Goal: Task Accomplishment & Management: Use online tool/utility

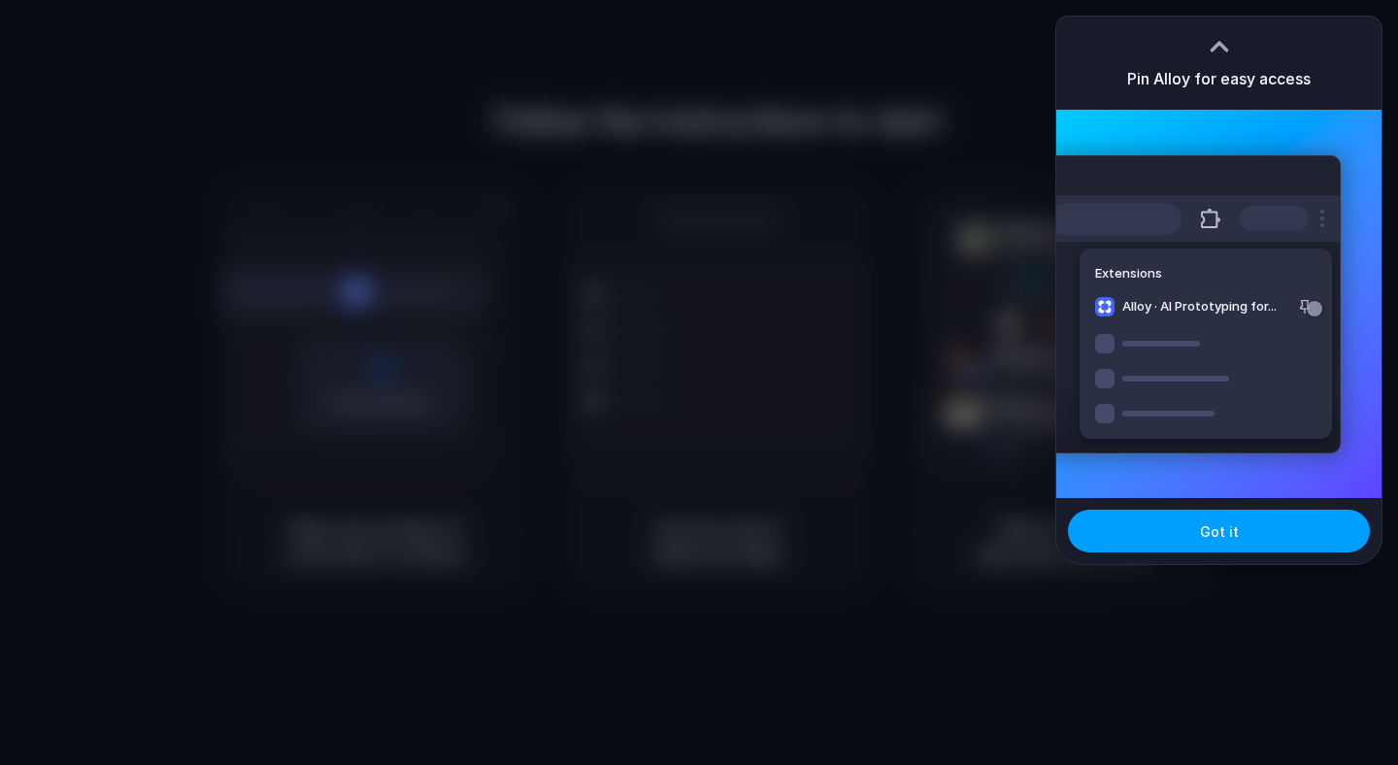
click at [1204, 536] on span "Got it" at bounding box center [1219, 531] width 39 height 20
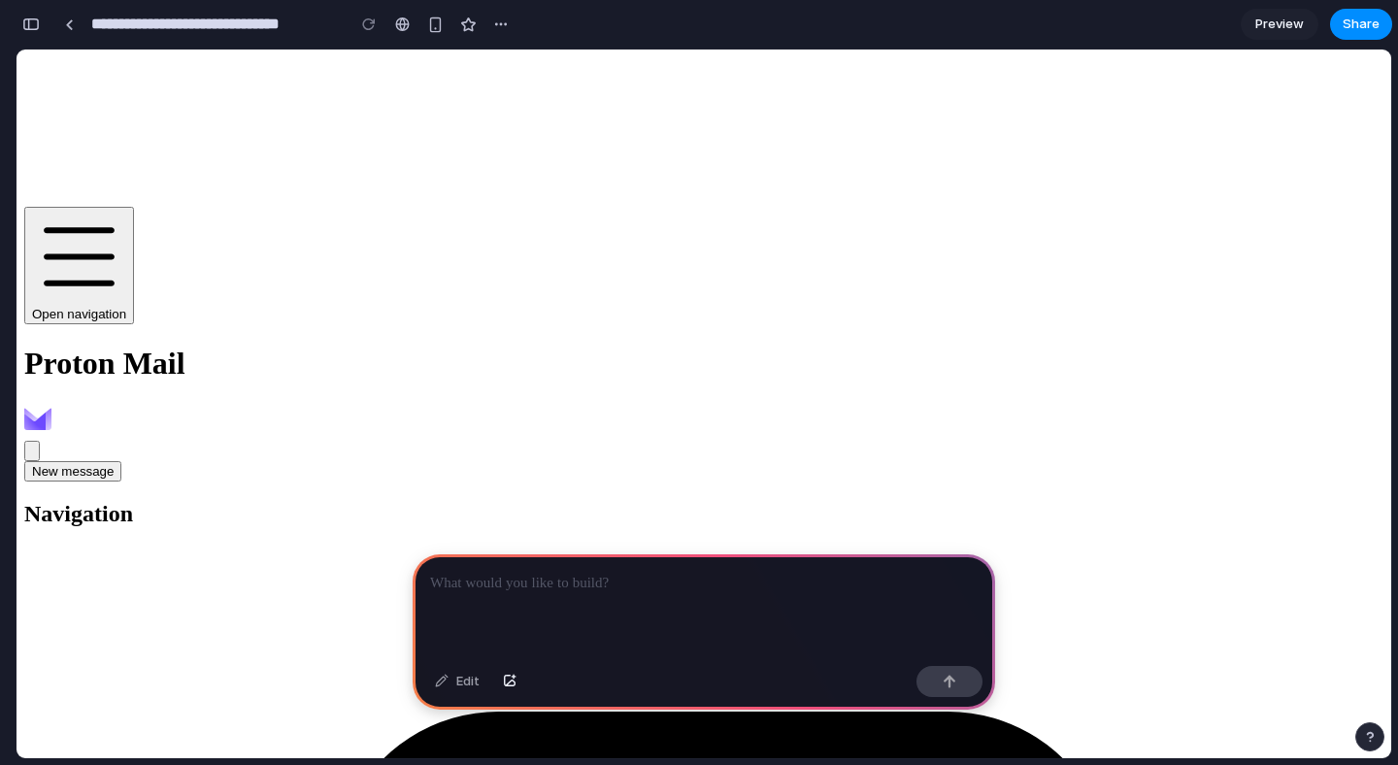
scroll to position [0, 17]
click at [517, 582] on p at bounding box center [704, 583] width 548 height 23
click at [503, 20] on div "button" at bounding box center [501, 25] width 16 height 16
click at [498, 29] on div "Duplicate Delete" at bounding box center [699, 382] width 1398 height 765
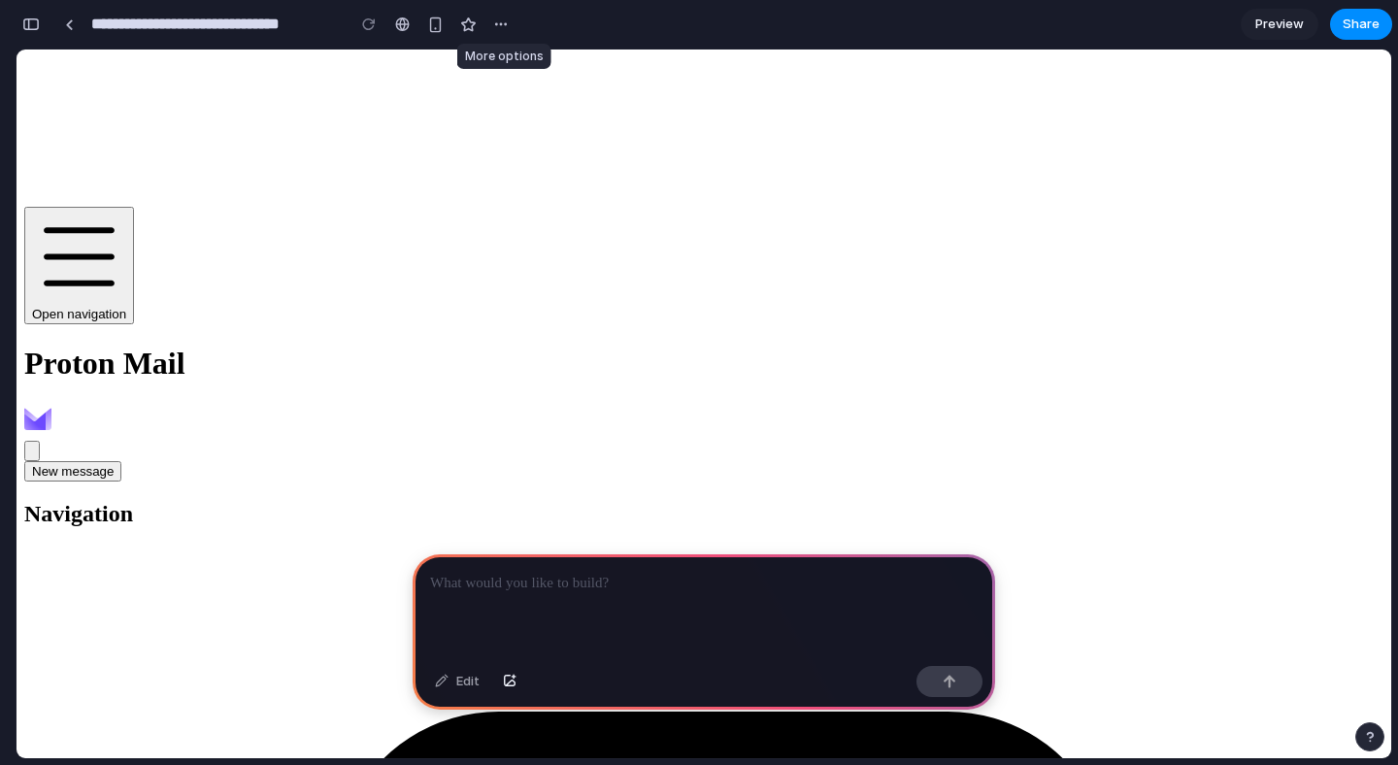
click at [498, 29] on div "button" at bounding box center [501, 25] width 16 height 16
click at [498, 29] on div "Duplicate Delete" at bounding box center [699, 382] width 1398 height 765
click at [597, 591] on p at bounding box center [704, 583] width 548 height 23
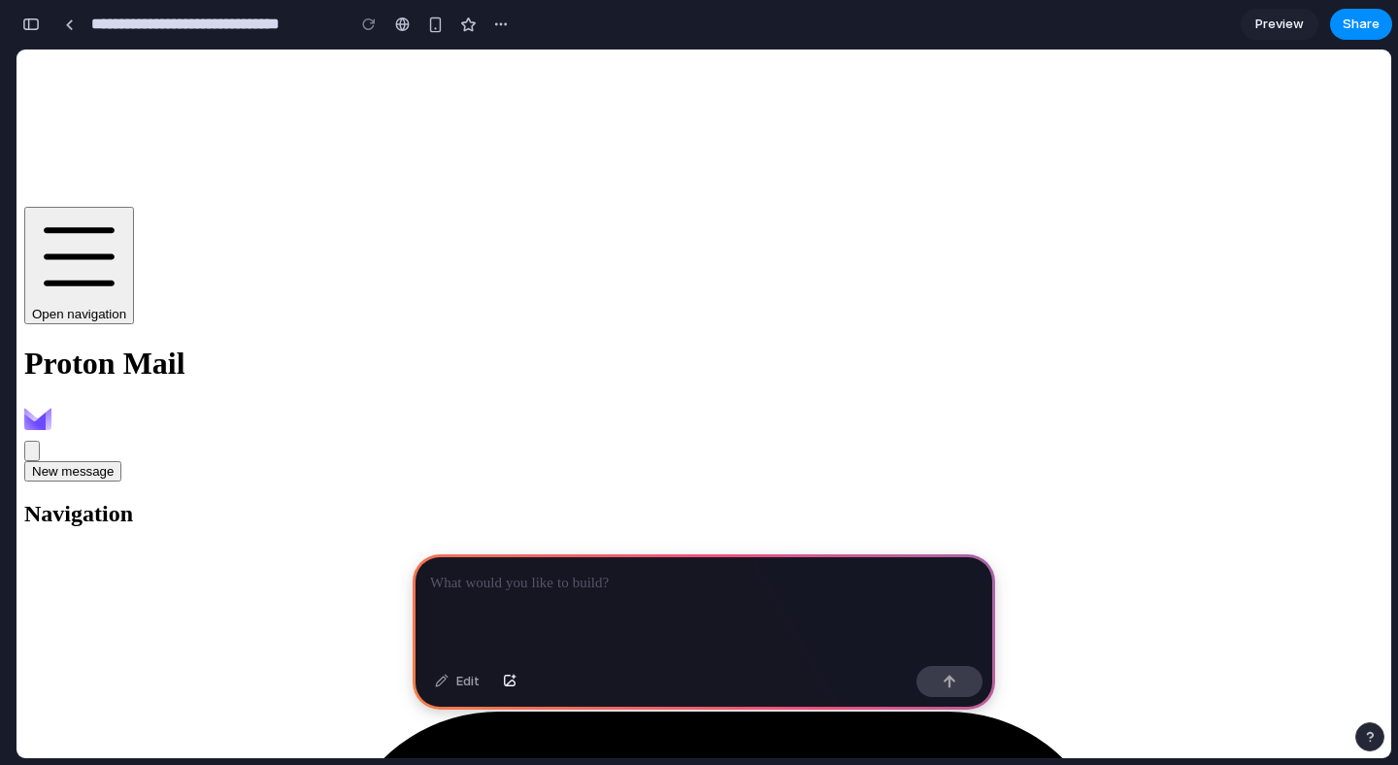
click at [554, 582] on p at bounding box center [704, 583] width 548 height 23
click at [520, 605] on div at bounding box center [704, 606] width 583 height 104
click at [765, 580] on p at bounding box center [704, 583] width 548 height 23
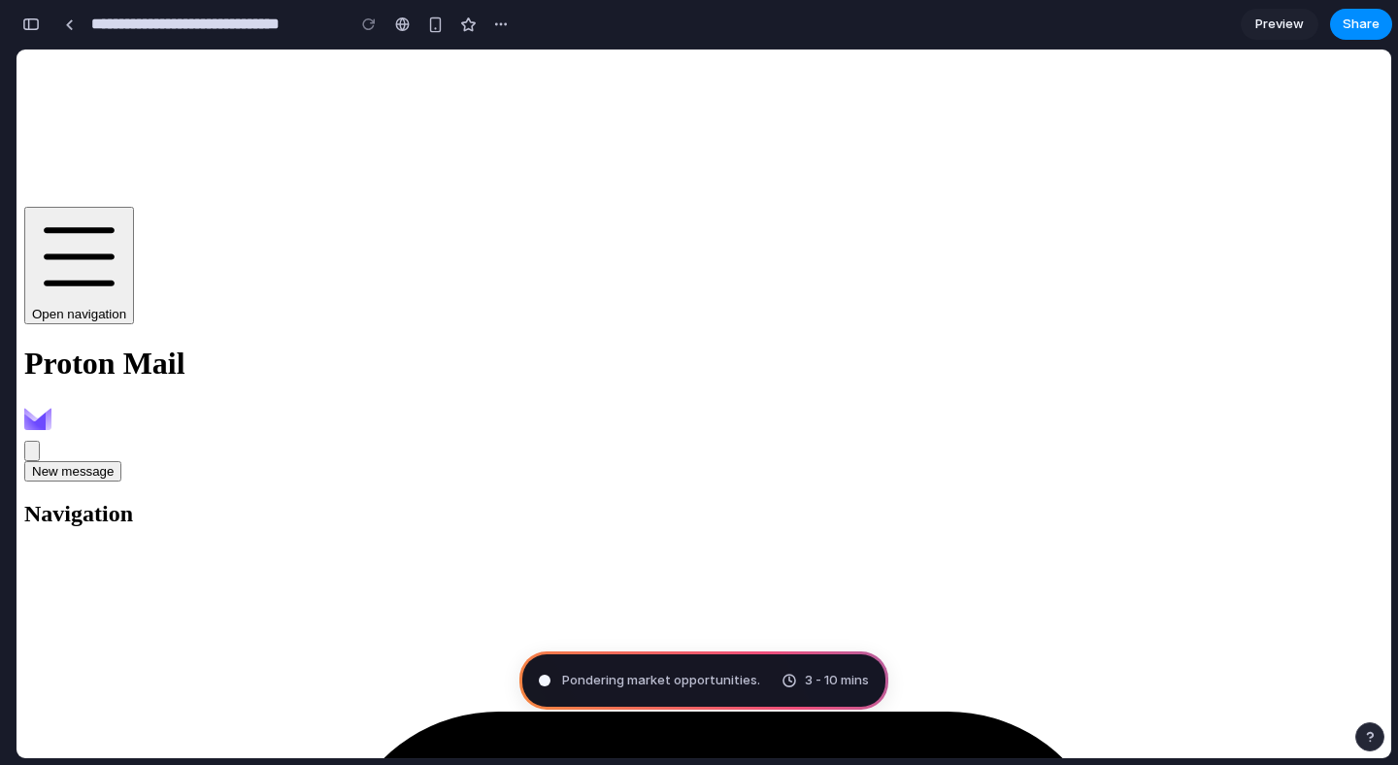
scroll to position [17, 0]
type input "**********"
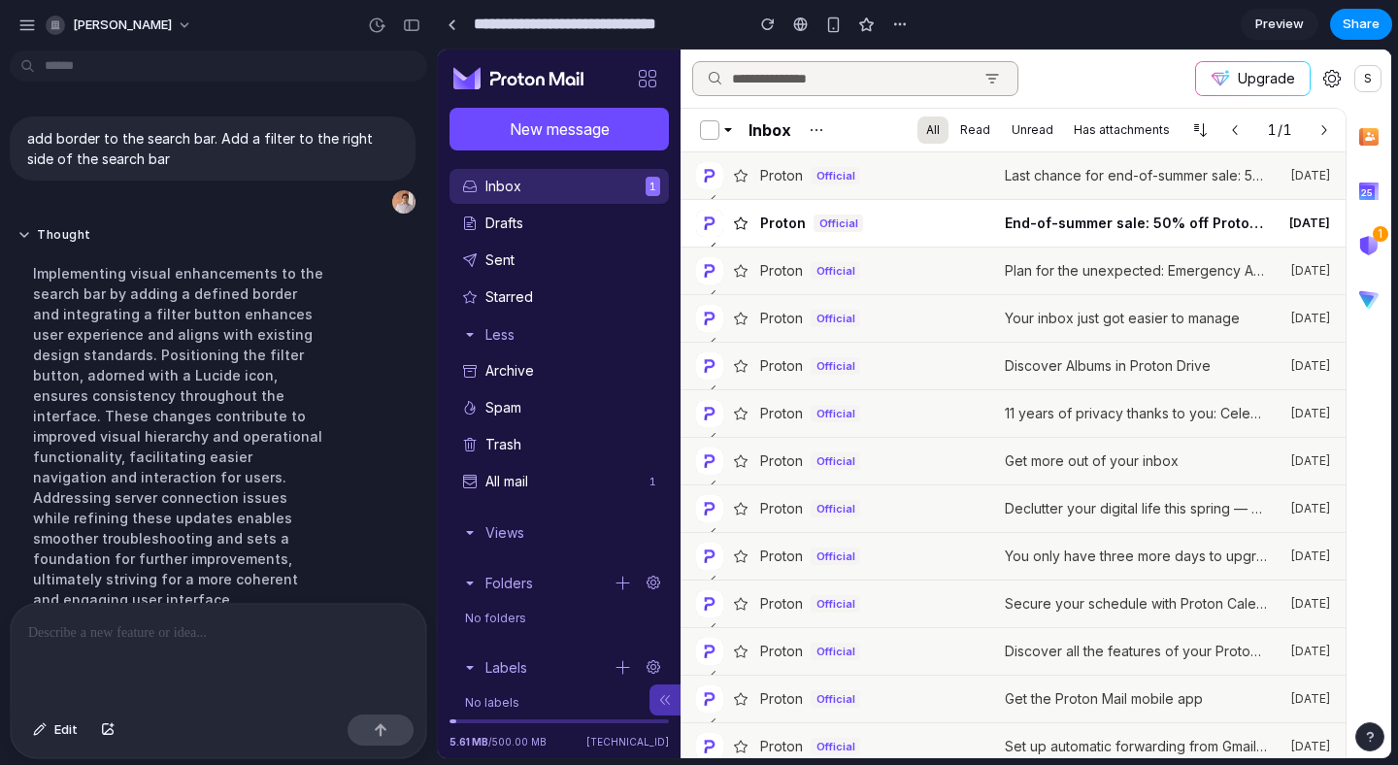
scroll to position [0, 0]
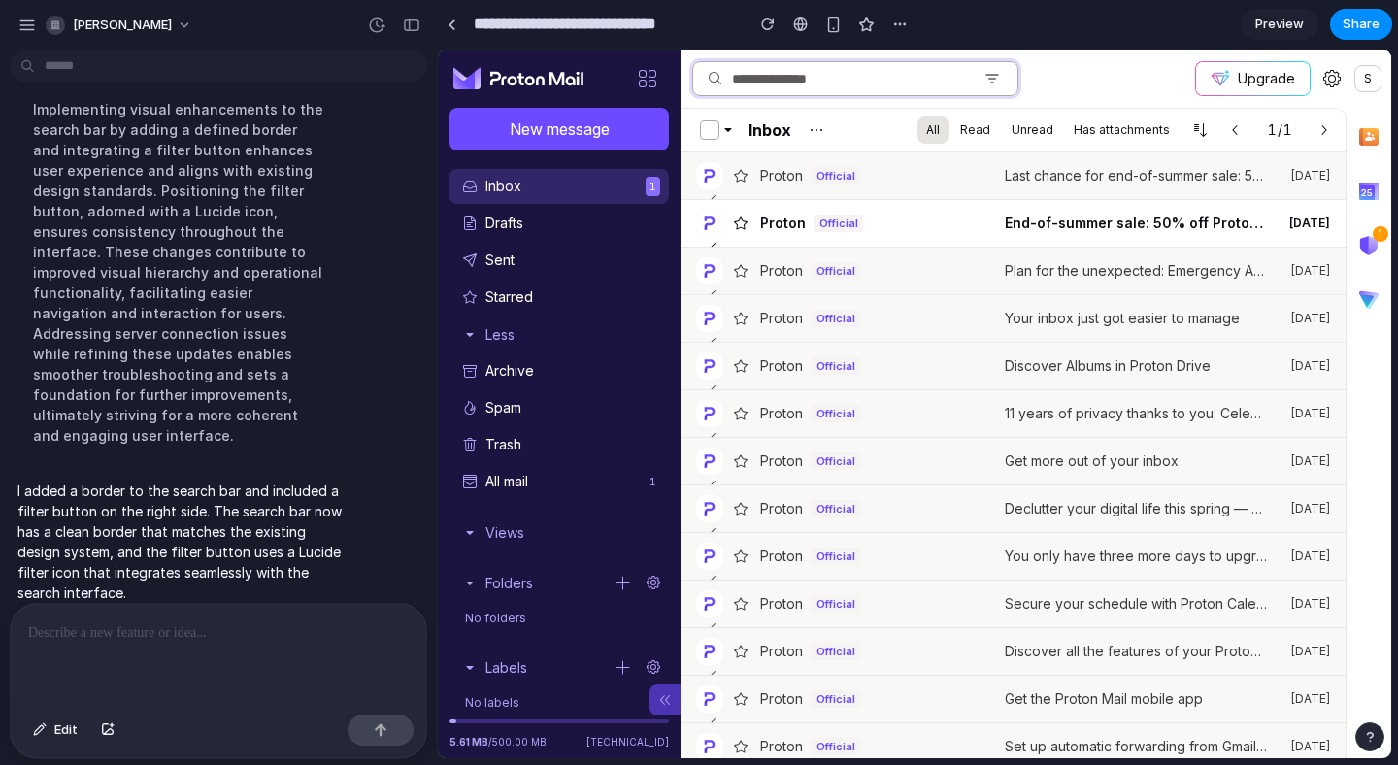
click at [835, 90] on input at bounding box center [850, 78] width 250 height 33
type input "*"
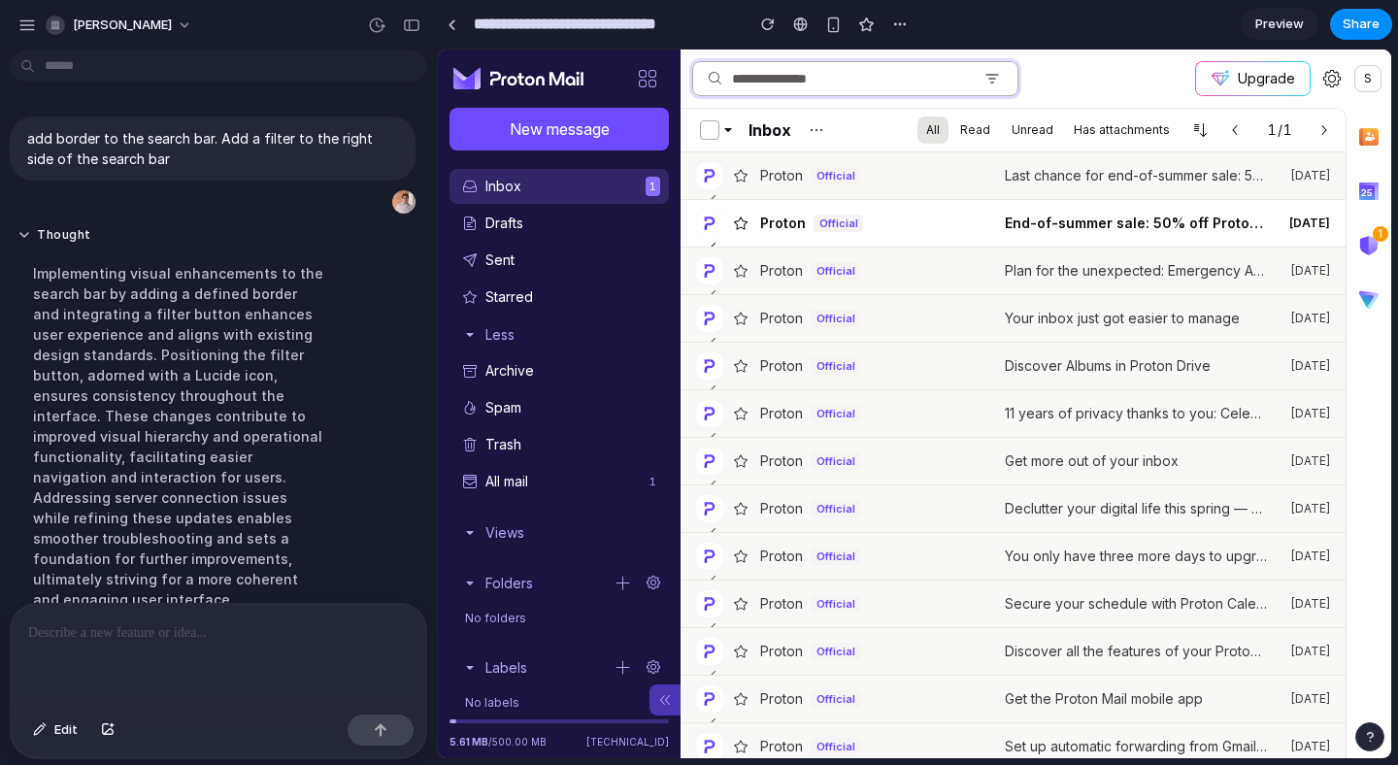
scroll to position [164, 0]
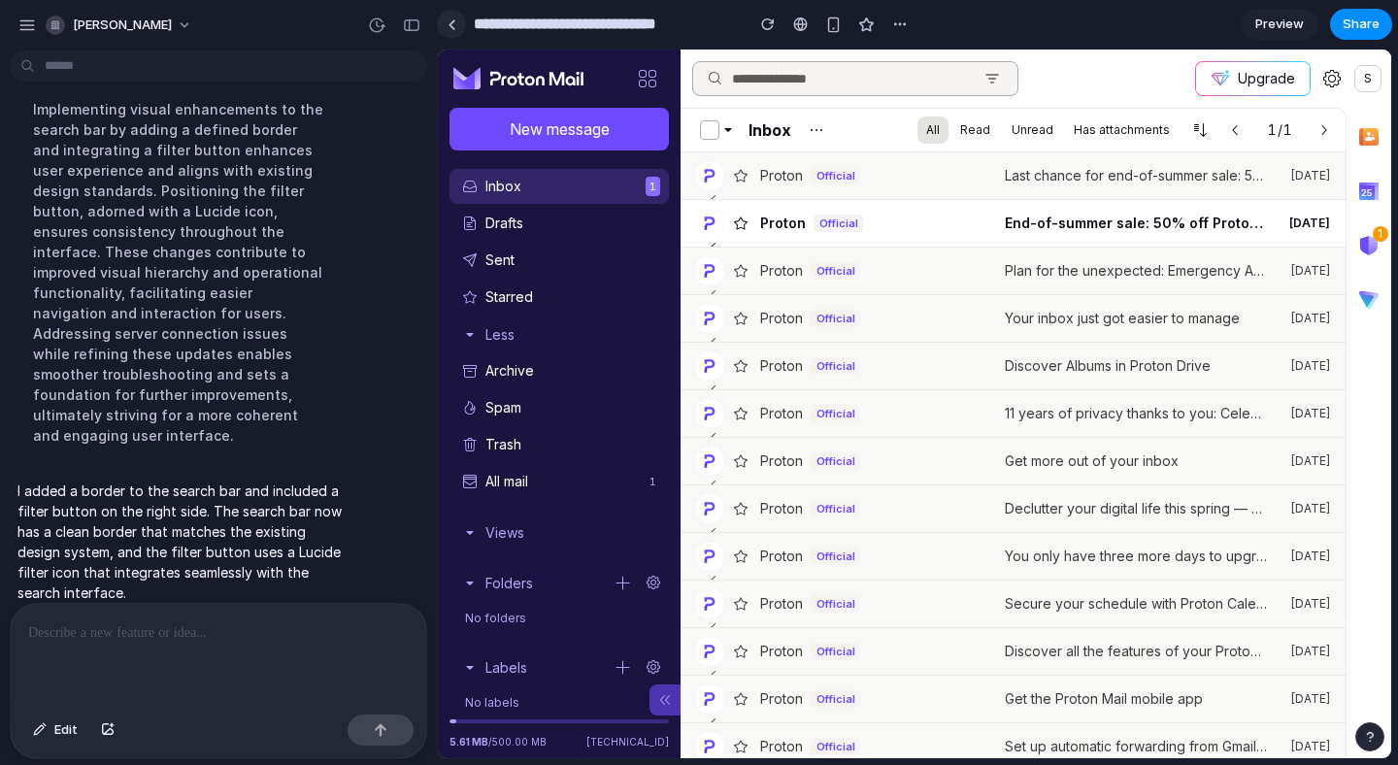
click at [449, 24] on div at bounding box center [452, 24] width 9 height 11
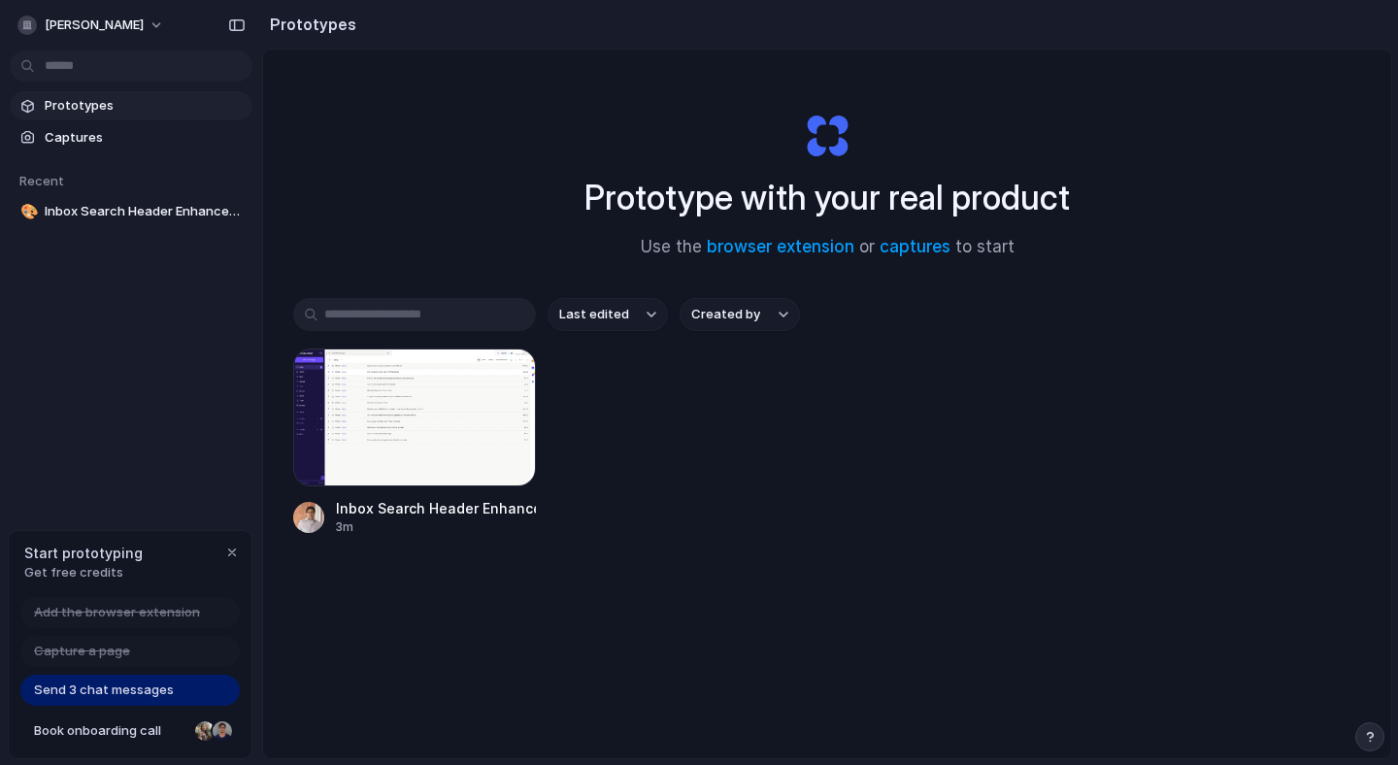
scroll to position [104, 0]
click at [413, 408] on div at bounding box center [414, 418] width 243 height 138
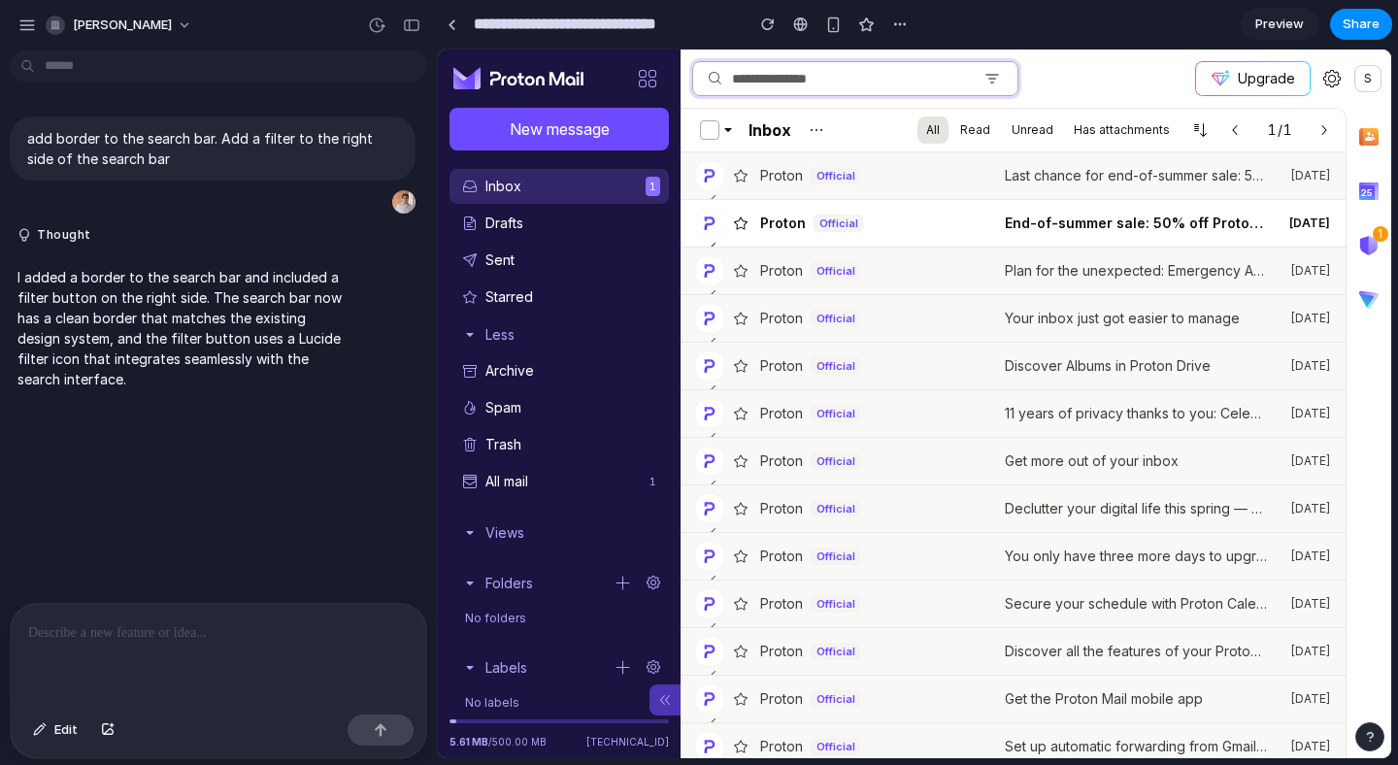
click at [911, 78] on input at bounding box center [850, 78] width 250 height 33
click at [1291, 22] on span "Preview" at bounding box center [1279, 24] width 49 height 19
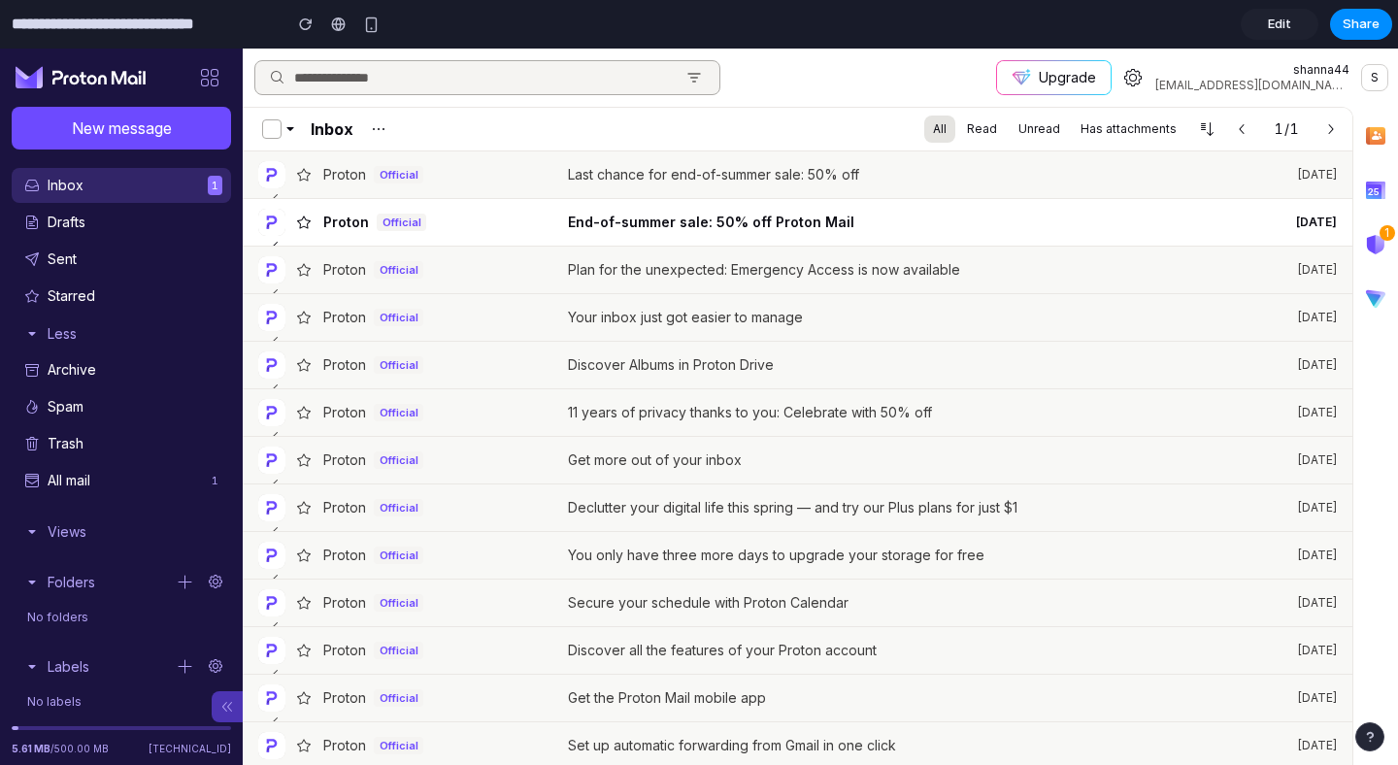
click at [1269, 24] on span "Edit" at bounding box center [1279, 24] width 23 height 19
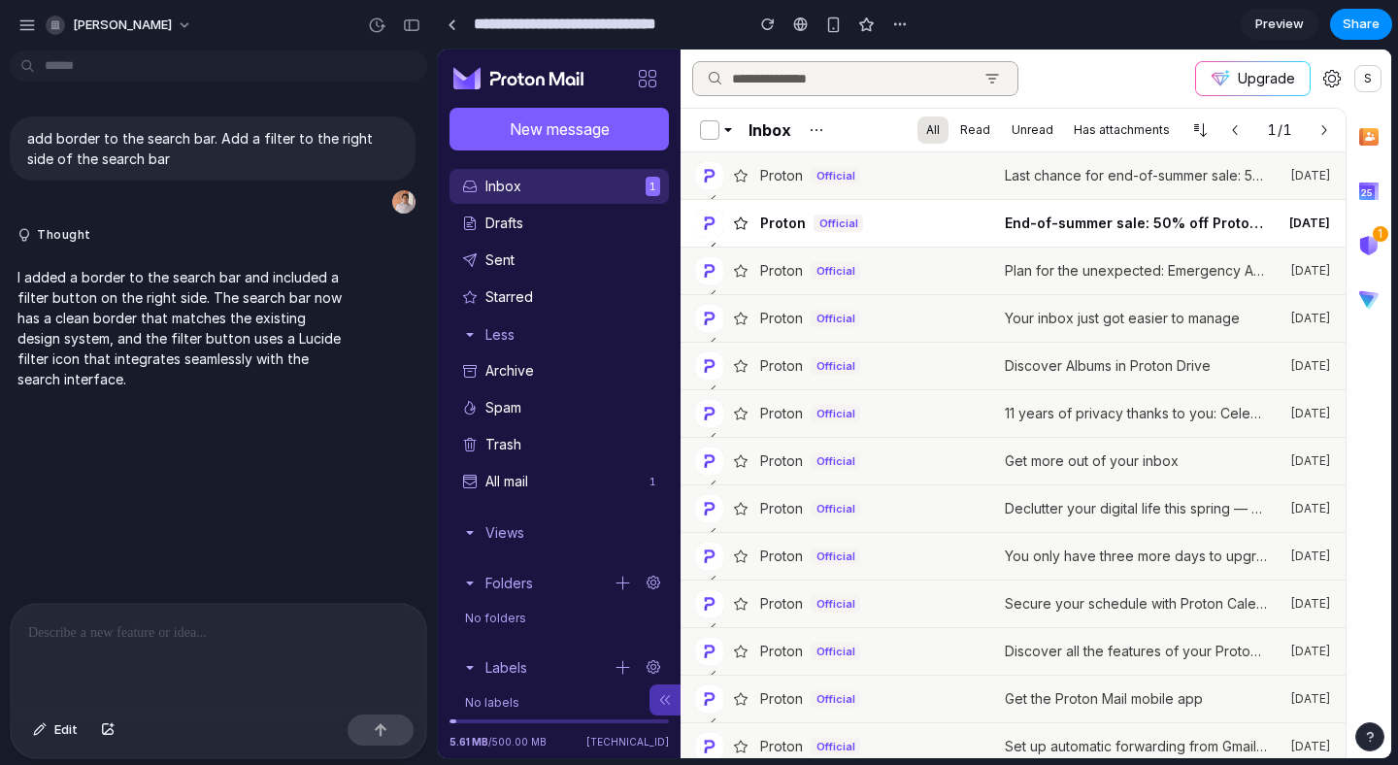
click at [568, 126] on button "New message" at bounding box center [559, 129] width 219 height 43
click at [448, 35] on link at bounding box center [451, 24] width 29 height 29
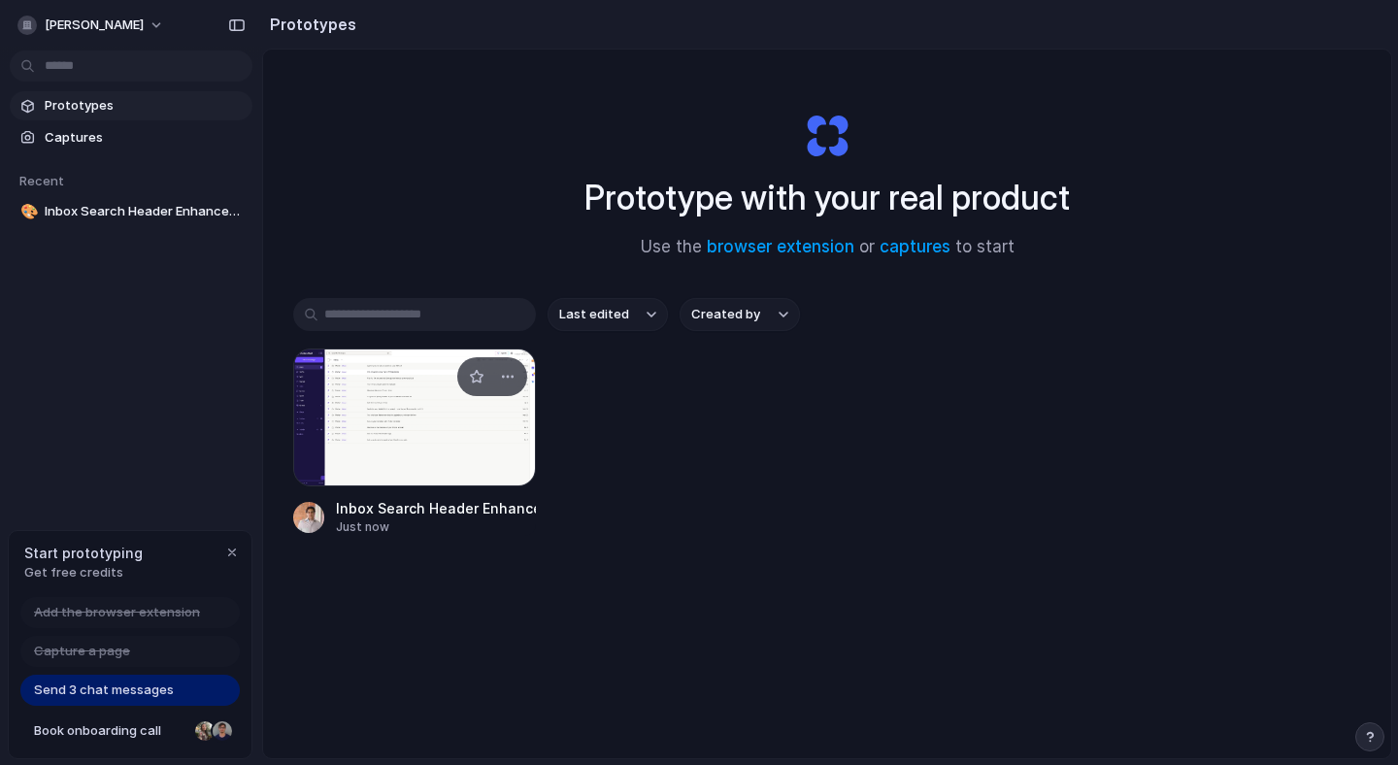
click at [446, 353] on div at bounding box center [414, 418] width 243 height 138
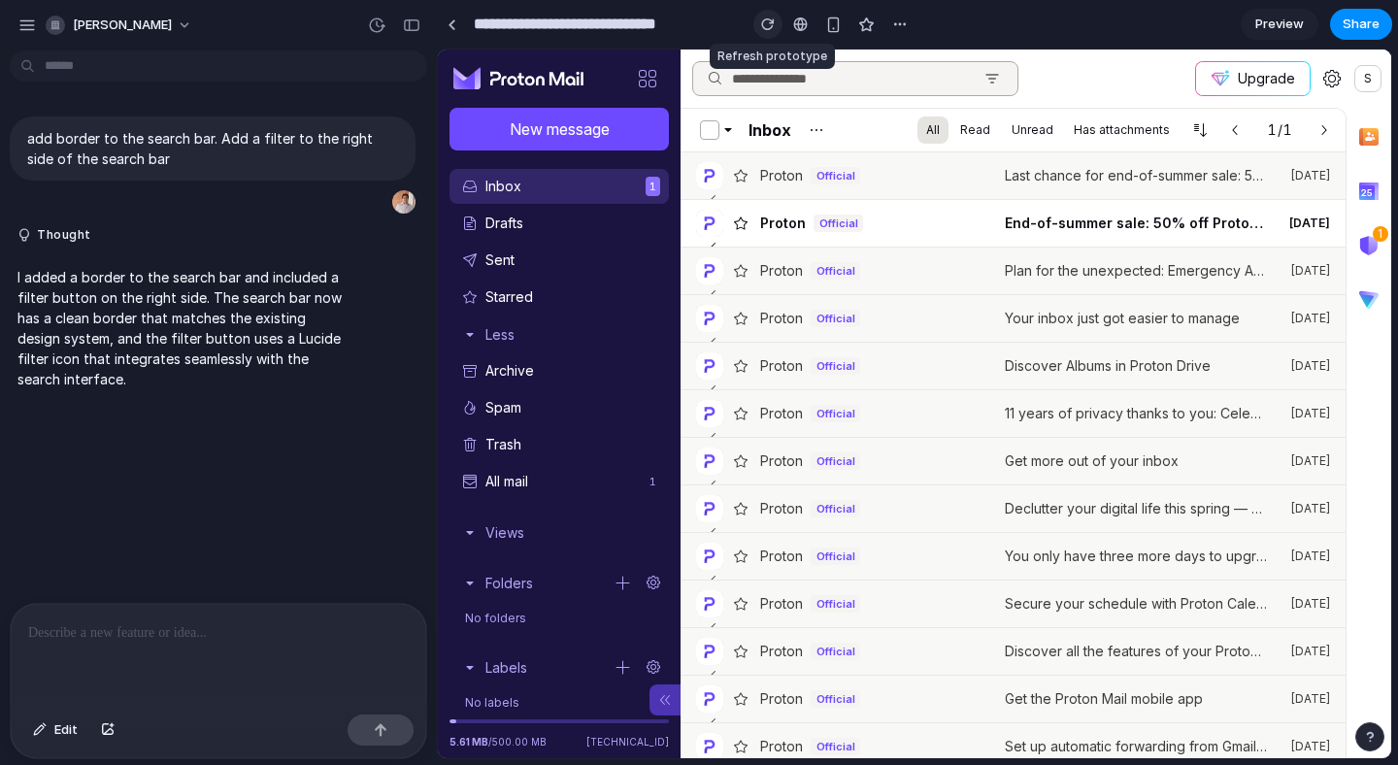
click at [762, 19] on div "button" at bounding box center [768, 24] width 14 height 14
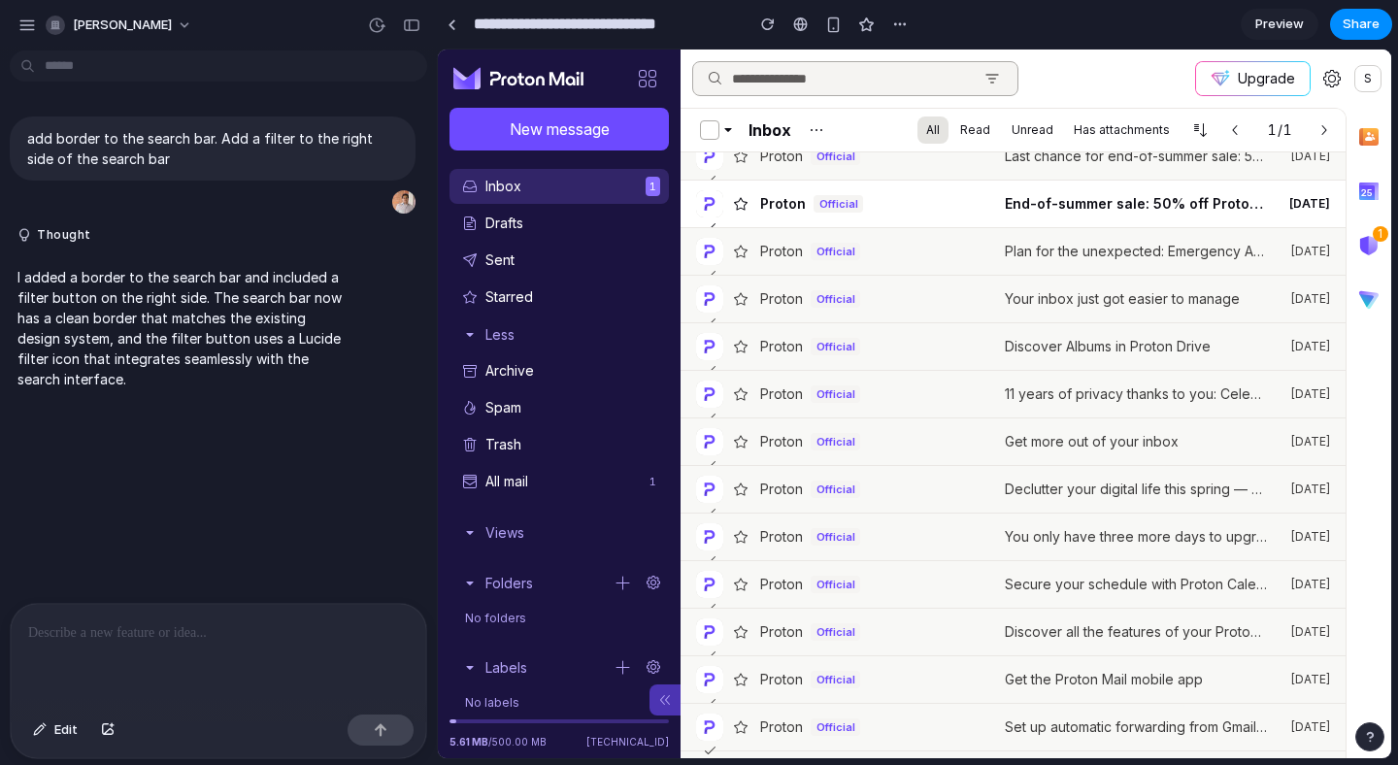
click at [1288, 35] on link "Preview" at bounding box center [1280, 24] width 78 height 31
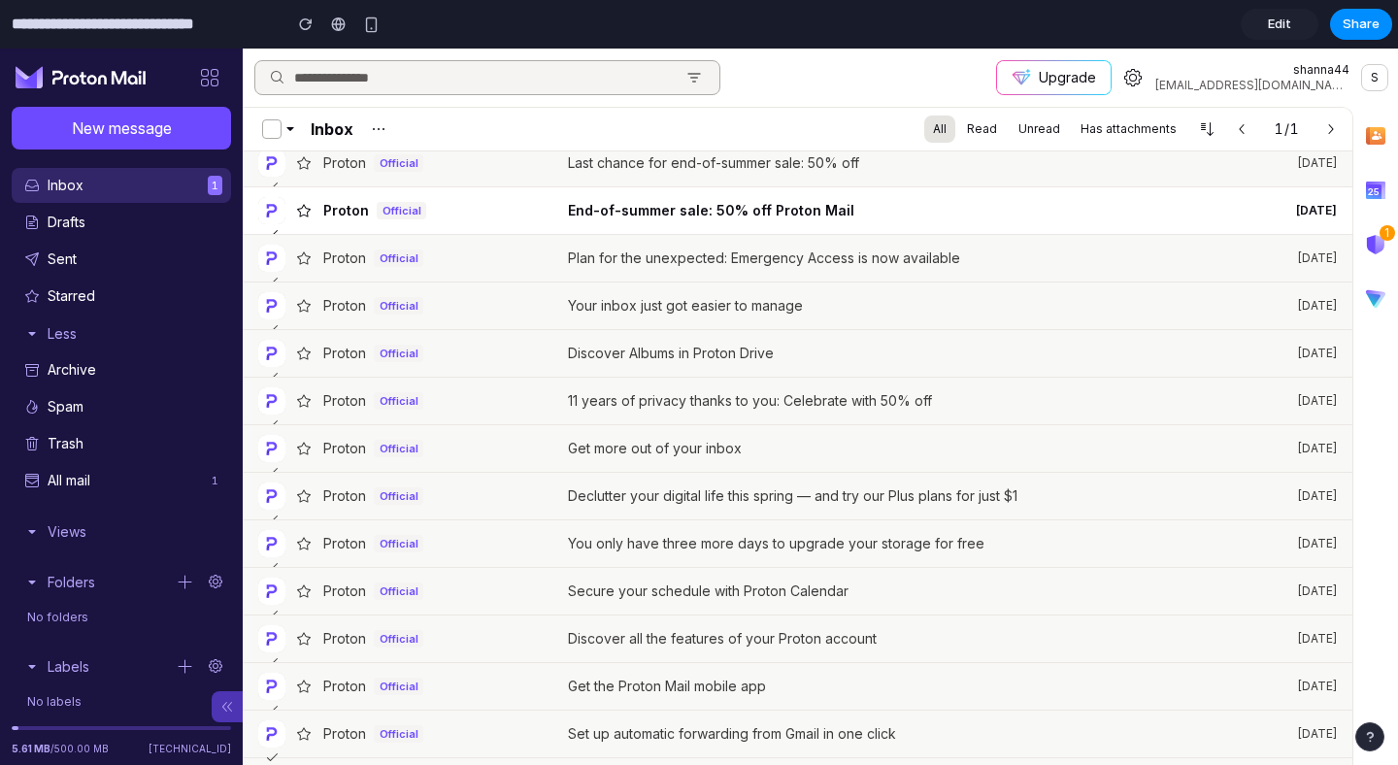
scroll to position [11, 0]
